Goal: Transaction & Acquisition: Download file/media

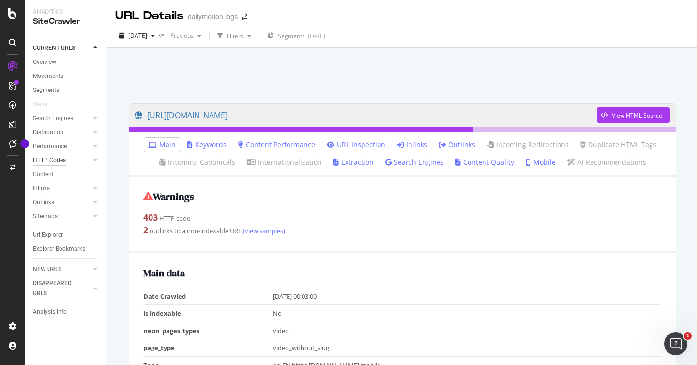
click at [62, 163] on div "HTTP Codes" at bounding box center [49, 160] width 33 height 10
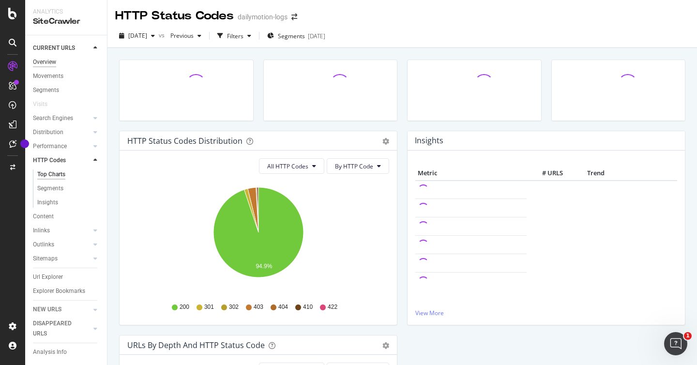
click at [43, 61] on div "Overview" at bounding box center [44, 62] width 23 height 10
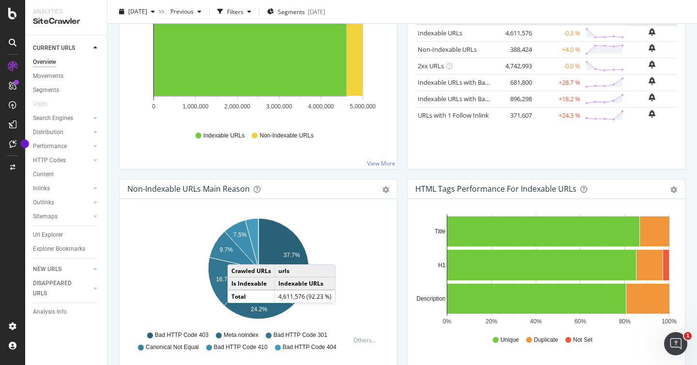
scroll to position [201, 0]
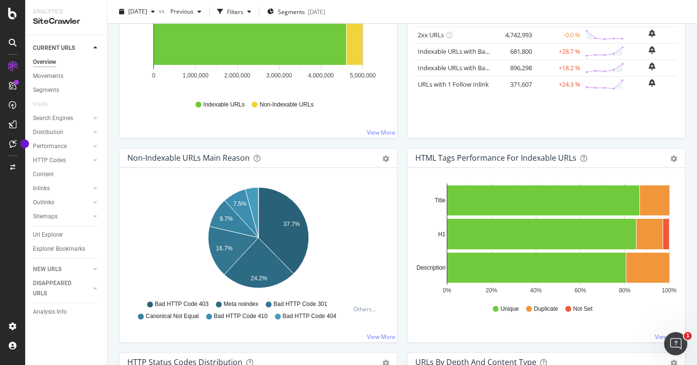
click at [321, 303] on span "Bad HTTP Code 301" at bounding box center [301, 304] width 54 height 8
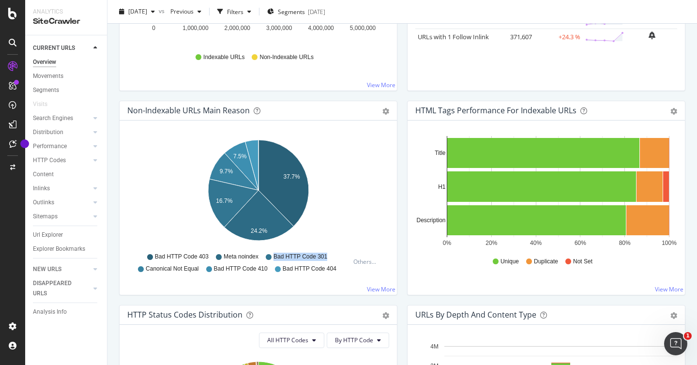
scroll to position [251, 0]
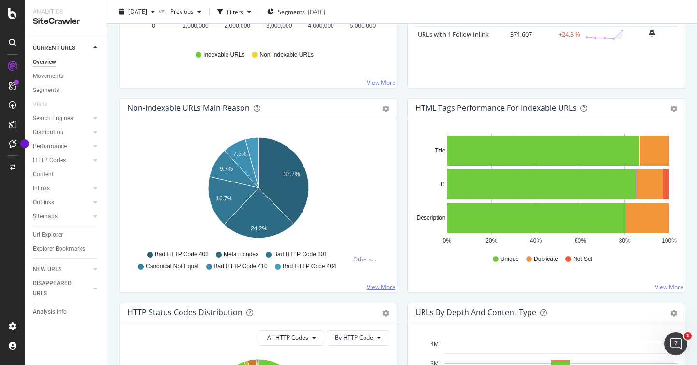
click at [377, 285] on link "View More" at bounding box center [381, 287] width 29 height 8
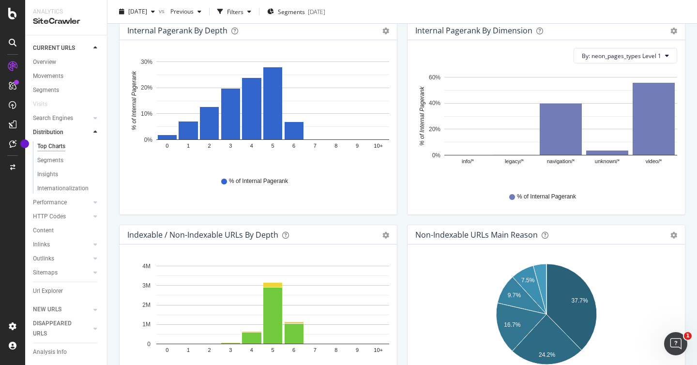
scroll to position [260, 0]
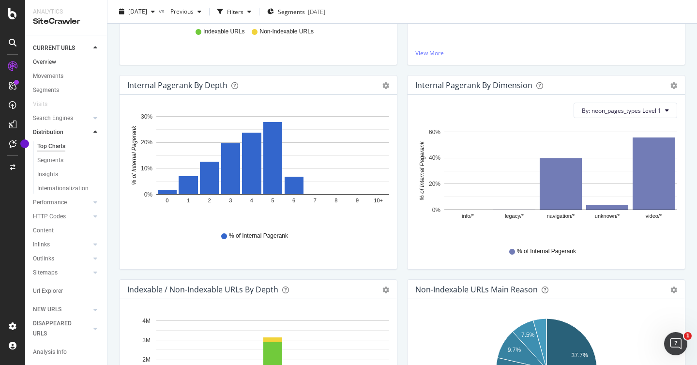
click at [93, 62] on div at bounding box center [96, 62] width 10 height 10
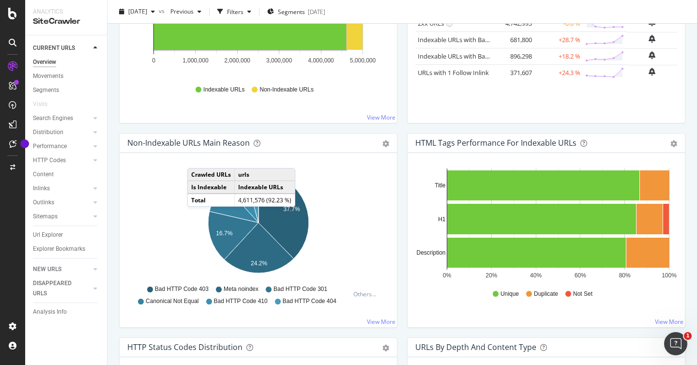
scroll to position [229, 0]
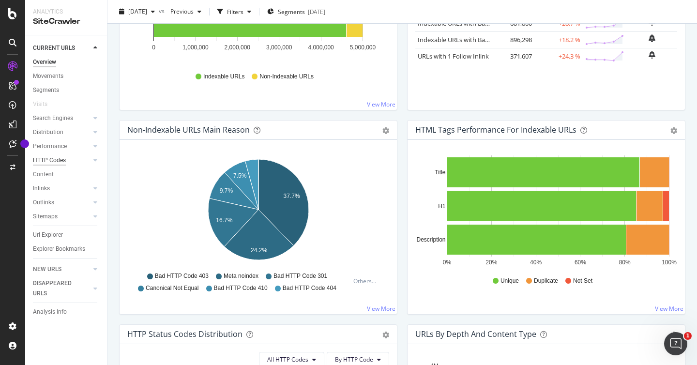
click at [53, 158] on div "HTTP Codes" at bounding box center [49, 160] width 33 height 10
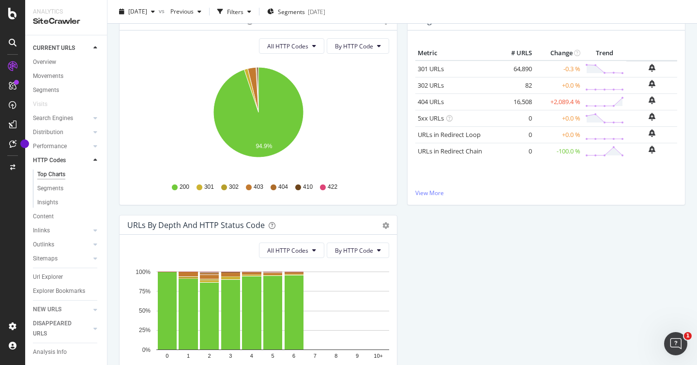
scroll to position [121, 0]
click at [250, 188] on icon at bounding box center [249, 187] width 6 height 6
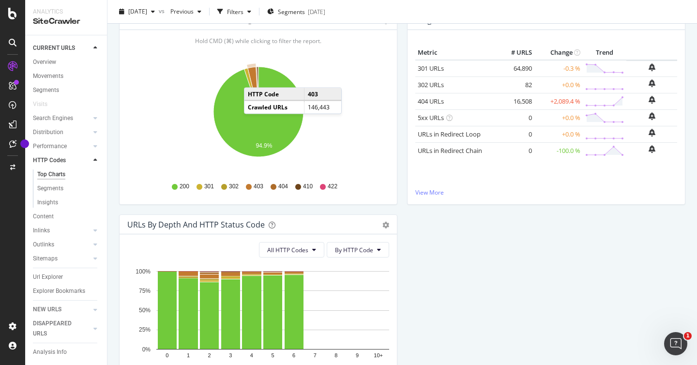
click at [254, 78] on icon "A chart." at bounding box center [253, 89] width 11 height 45
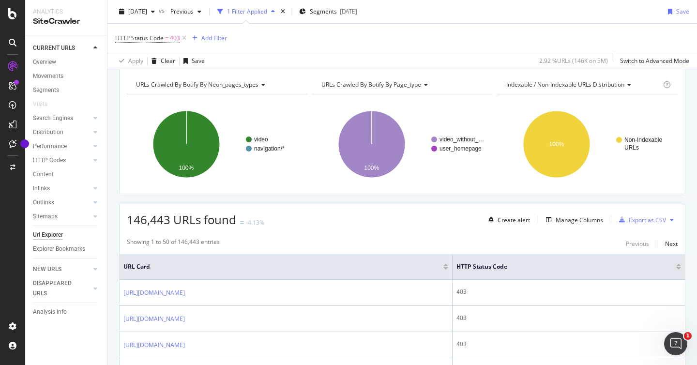
scroll to position [39, 0]
click at [630, 221] on div "Export as CSV" at bounding box center [647, 219] width 37 height 8
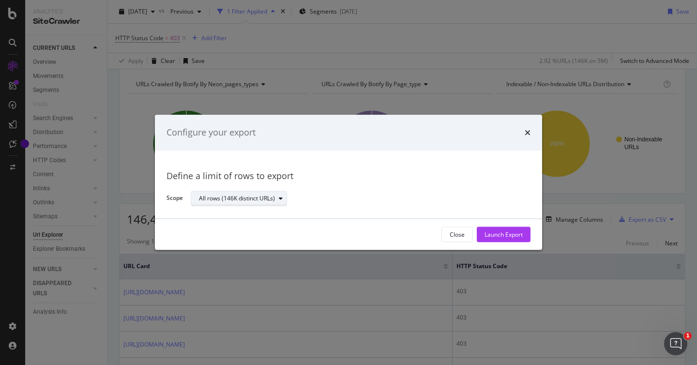
click at [284, 194] on div "All rows (146K distinct URLs)" at bounding box center [243, 199] width 88 height 14
click at [348, 189] on div "Define a limit of rows to export Scope All rows (146K distinct URLs)" at bounding box center [349, 184] width 364 height 45
click at [511, 232] on div "Launch Export" at bounding box center [504, 234] width 38 height 8
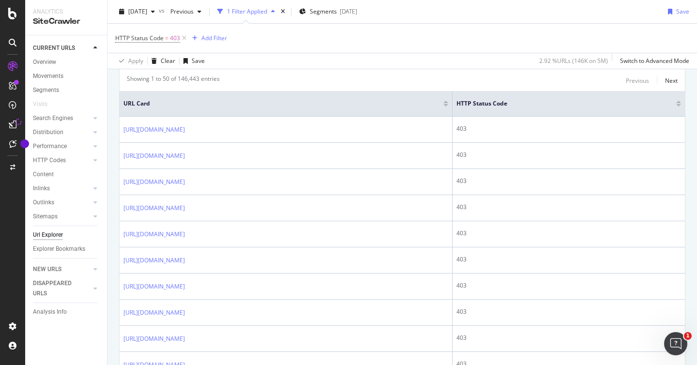
scroll to position [0, 0]
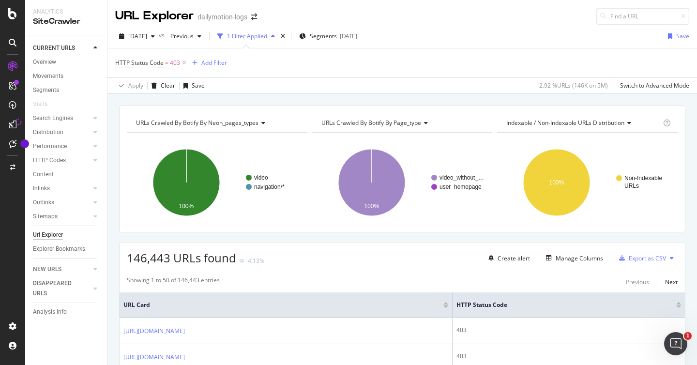
click at [672, 256] on icon at bounding box center [672, 258] width 4 height 6
click at [400, 259] on div "146,443 URLs found -4.13% Create alert Manage Columns Export as CSV" at bounding box center [403, 255] width 566 height 24
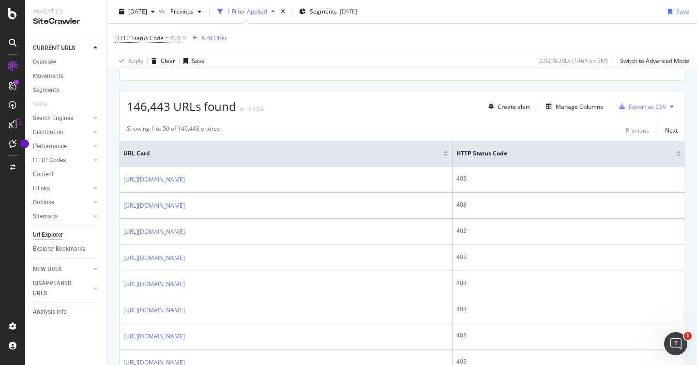
scroll to position [152, 0]
click at [674, 131] on div "Next" at bounding box center [671, 130] width 13 height 8
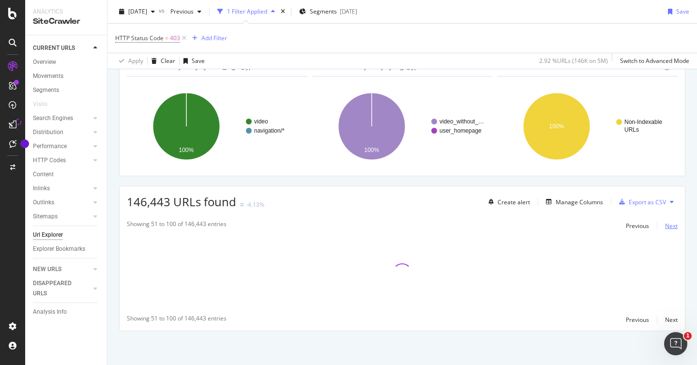
scroll to position [56, 0]
click at [636, 227] on div "Previous" at bounding box center [637, 226] width 23 height 8
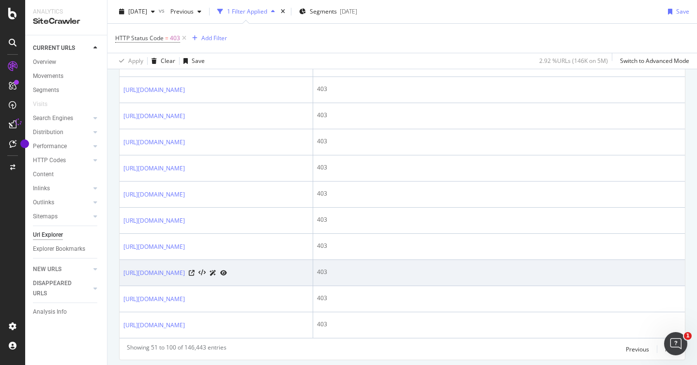
scroll to position [1259, 0]
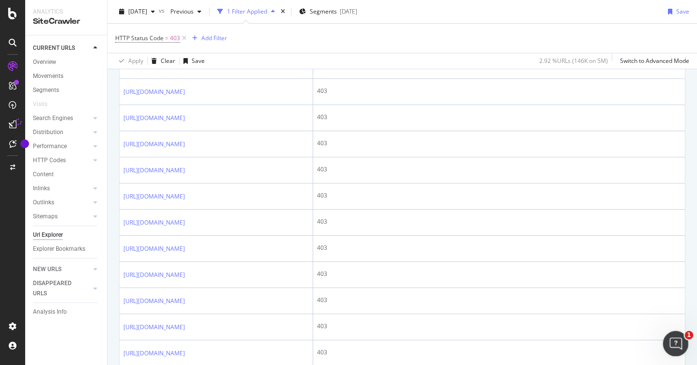
click at [675, 343] on icon "Open Intercom Messenger" at bounding box center [675, 343] width 16 height 16
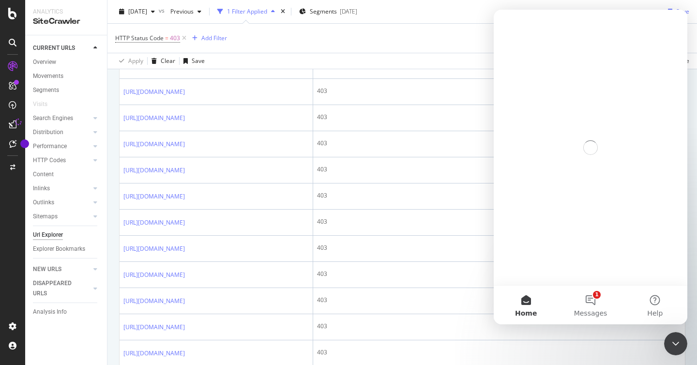
scroll to position [0, 0]
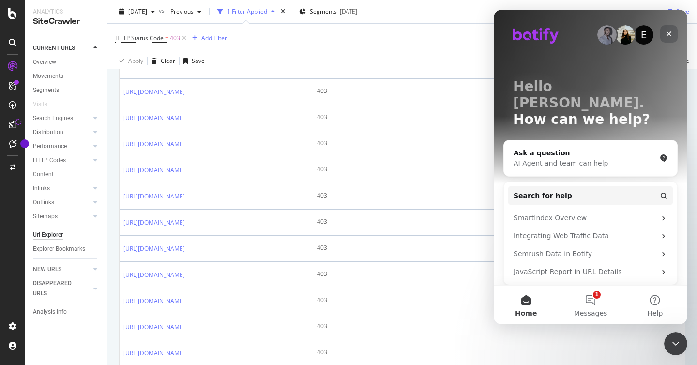
click at [670, 33] on icon "Close" at bounding box center [669, 33] width 5 height 5
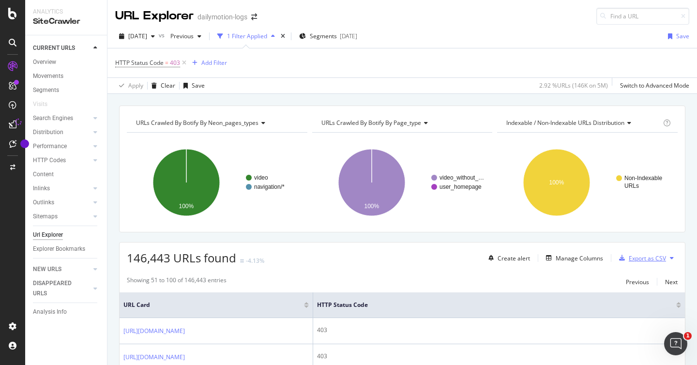
click at [631, 260] on div "Export as CSV" at bounding box center [647, 258] width 37 height 8
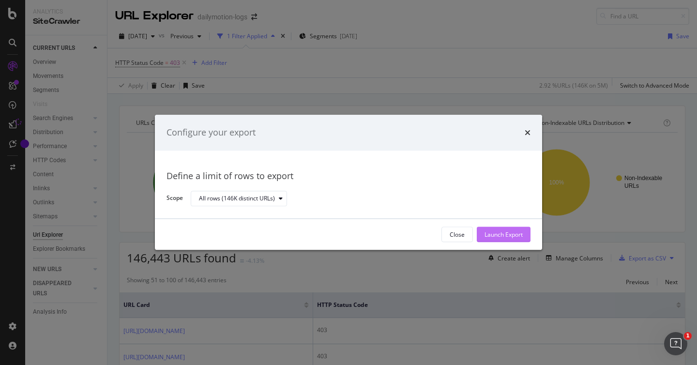
click at [506, 233] on div "Launch Export" at bounding box center [504, 234] width 38 height 8
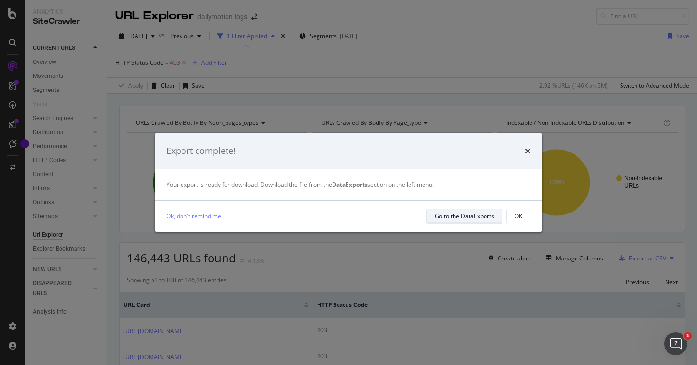
click at [463, 218] on div "Go to the DataExports" at bounding box center [465, 216] width 60 height 8
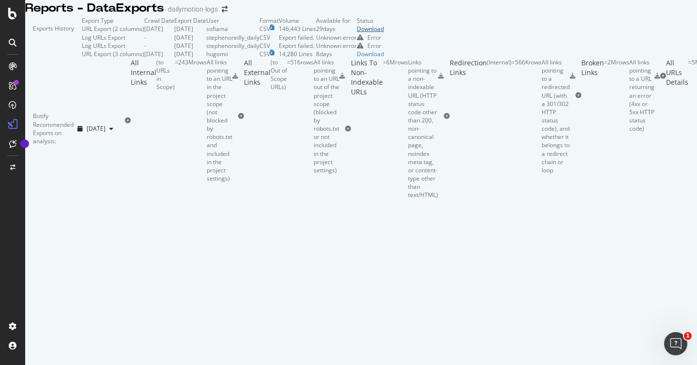
click at [384, 33] on div "Download" at bounding box center [370, 29] width 27 height 8
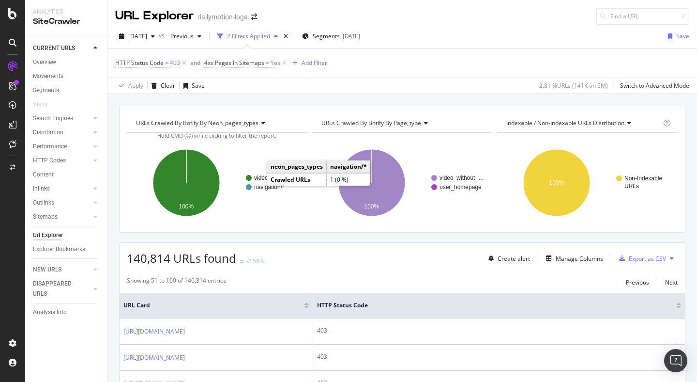
click at [258, 187] on text "navigation/*" at bounding box center [269, 187] width 31 height 7
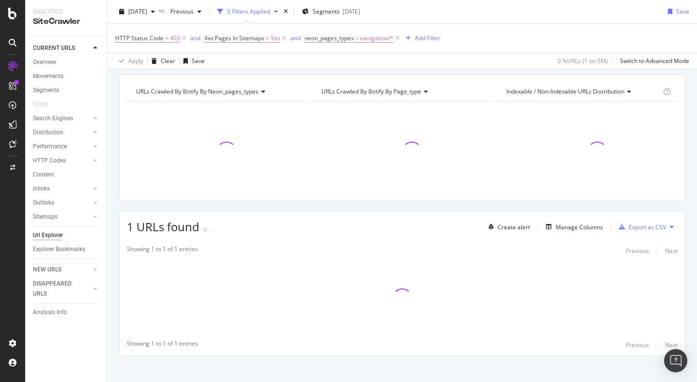
scroll to position [40, 0]
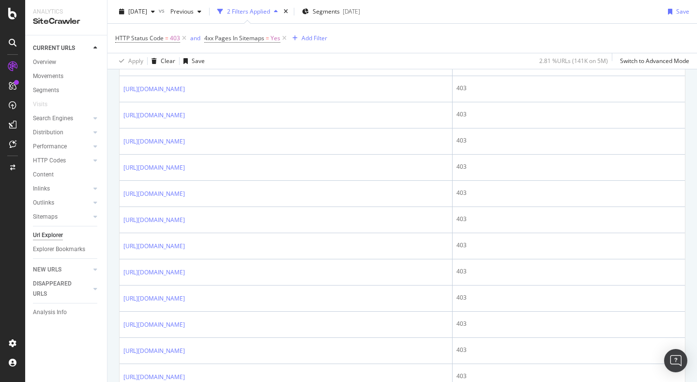
scroll to position [1300, 0]
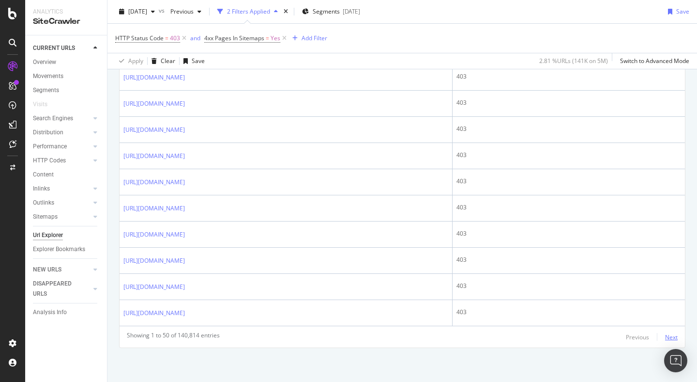
click at [674, 336] on div "Next" at bounding box center [671, 337] width 13 height 8
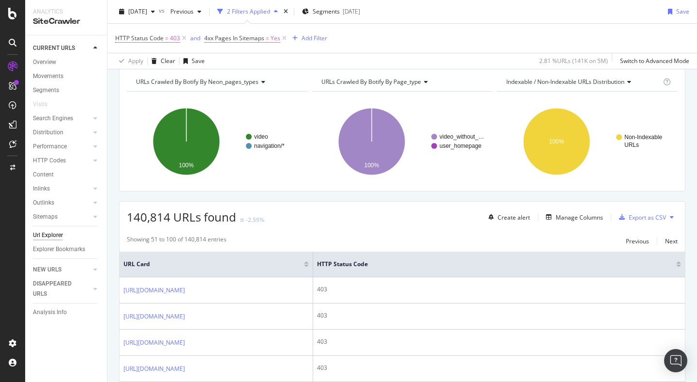
scroll to position [0, 0]
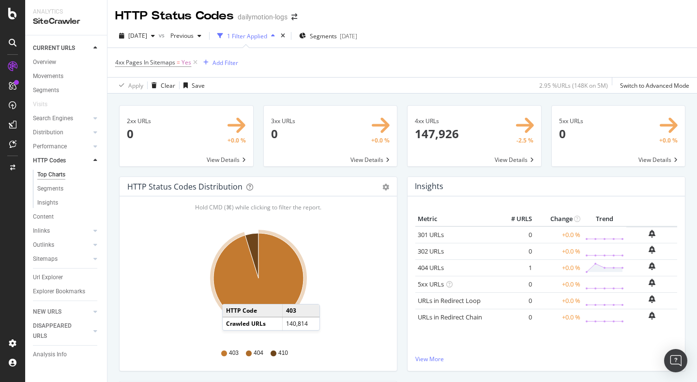
click at [232, 294] on icon "A chart." at bounding box center [259, 278] width 90 height 90
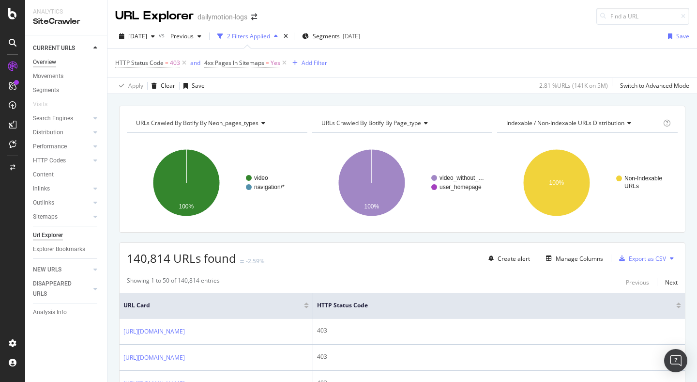
click at [45, 63] on div "Overview" at bounding box center [44, 62] width 23 height 10
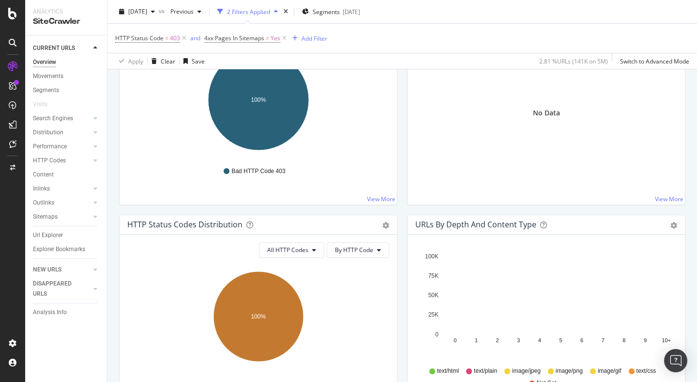
scroll to position [411, 0]
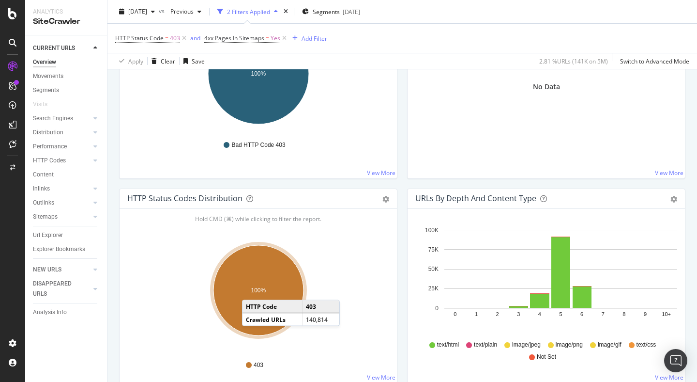
click at [252, 290] on text "100%" at bounding box center [258, 290] width 15 height 7
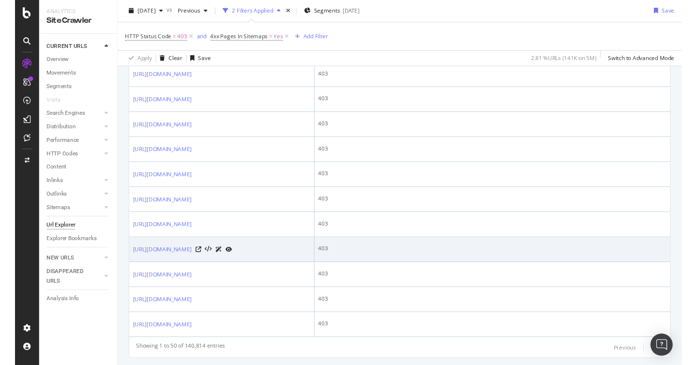
scroll to position [1300, 0]
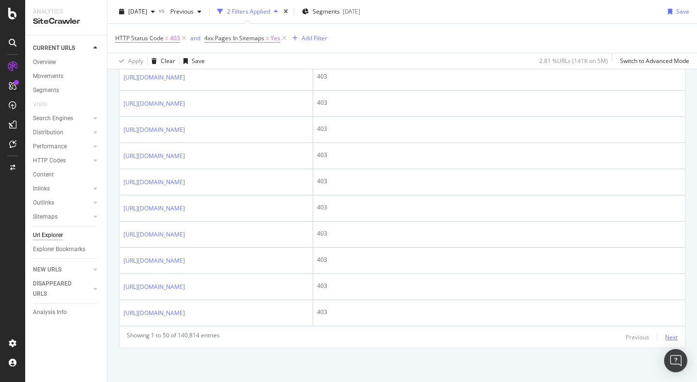
click at [670, 337] on div "Next" at bounding box center [671, 337] width 13 height 8
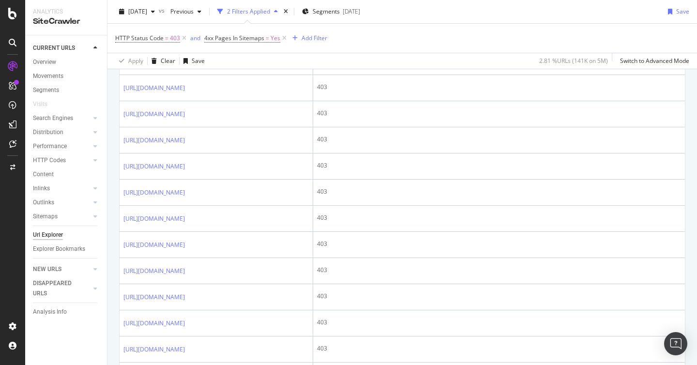
scroll to position [1317, 0]
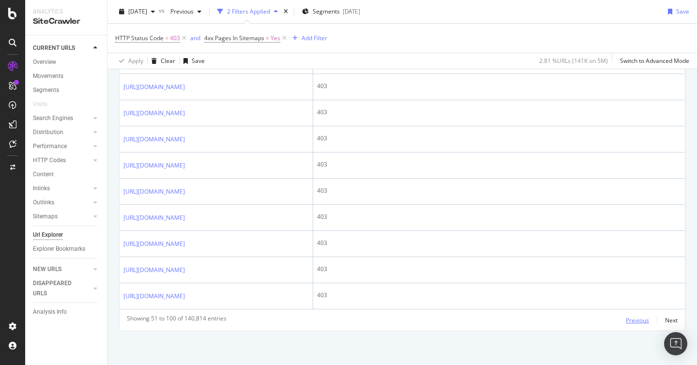
click at [640, 318] on div "Previous" at bounding box center [637, 320] width 23 height 8
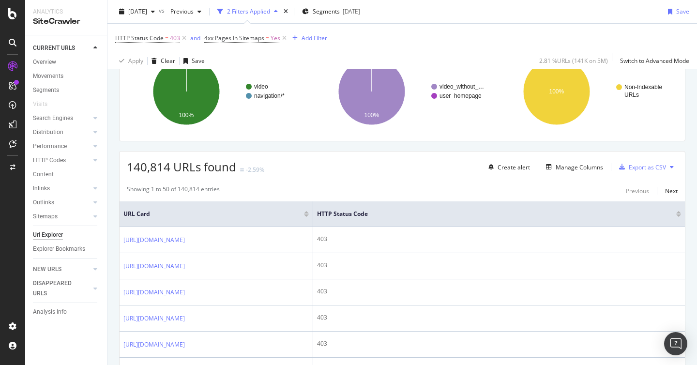
scroll to position [81, 0]
